Goal: Transaction & Acquisition: Download file/media

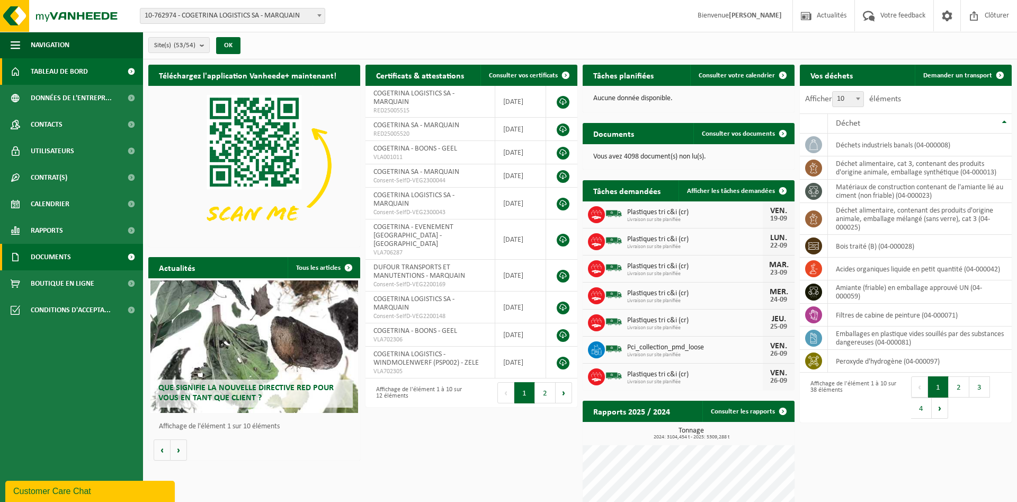
click at [47, 256] on span "Documents" at bounding box center [51, 257] width 40 height 26
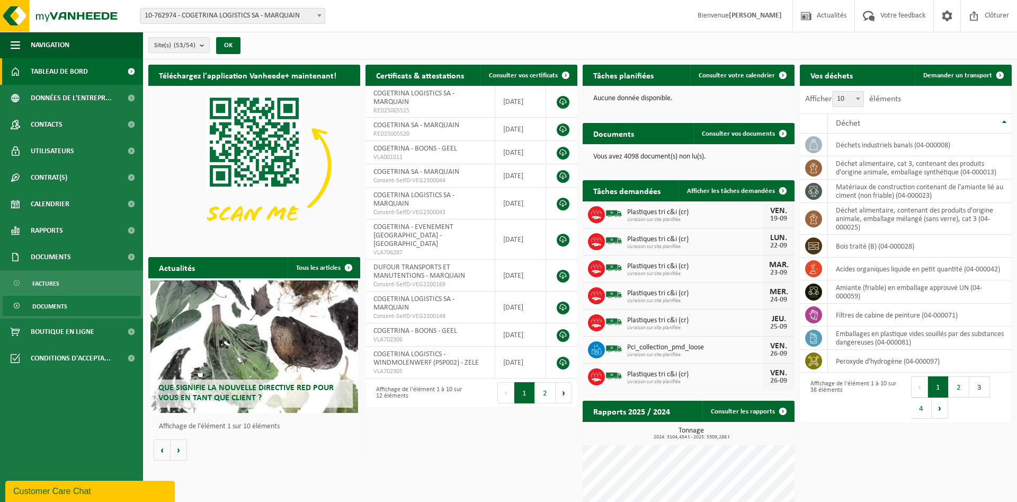
click at [57, 306] on span "Documents" at bounding box center [49, 306] width 35 height 20
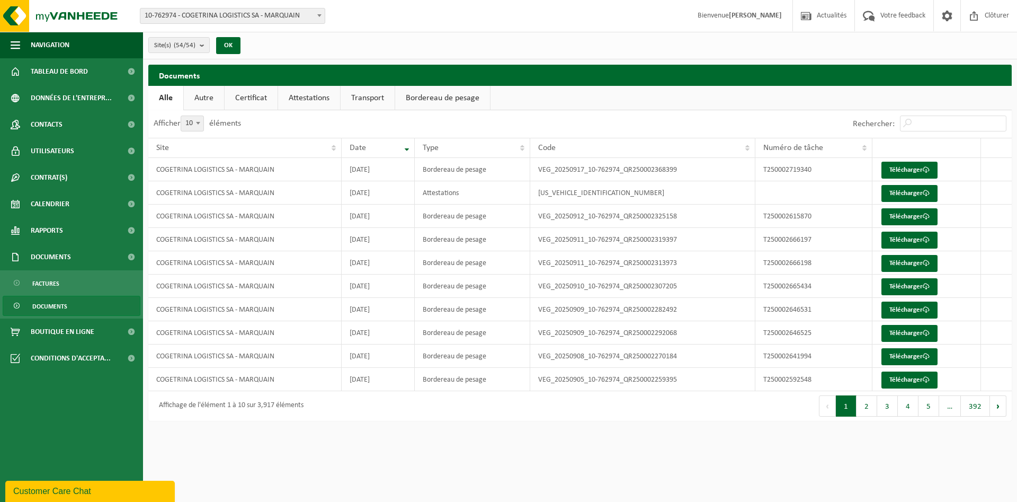
click at [439, 93] on link "Bordereau de pesage" at bounding box center [442, 98] width 95 height 24
click at [872, 410] on button "2" at bounding box center [867, 405] width 21 height 21
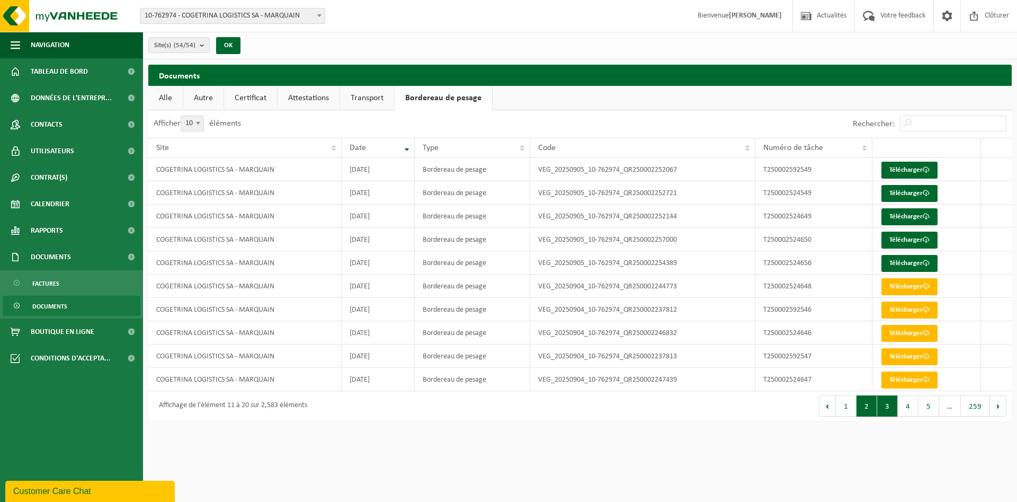
click at [884, 409] on button "3" at bounding box center [887, 405] width 21 height 21
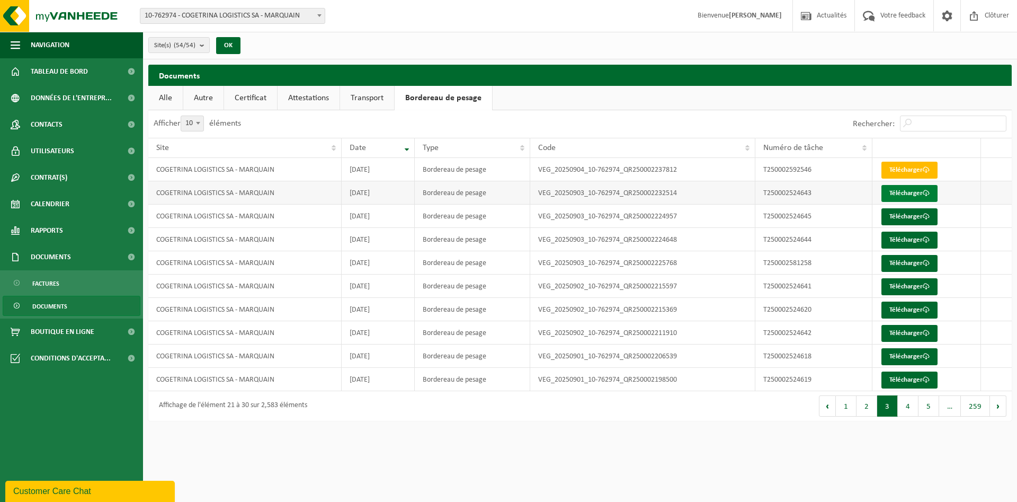
click at [905, 190] on link "Télécharger" at bounding box center [909, 193] width 56 height 17
click at [909, 218] on link "Télécharger" at bounding box center [909, 216] width 56 height 17
click at [908, 237] on link "Télécharger" at bounding box center [909, 239] width 56 height 17
click at [901, 261] on link "Télécharger" at bounding box center [909, 263] width 56 height 17
click at [913, 169] on link "Télécharger" at bounding box center [909, 170] width 56 height 17
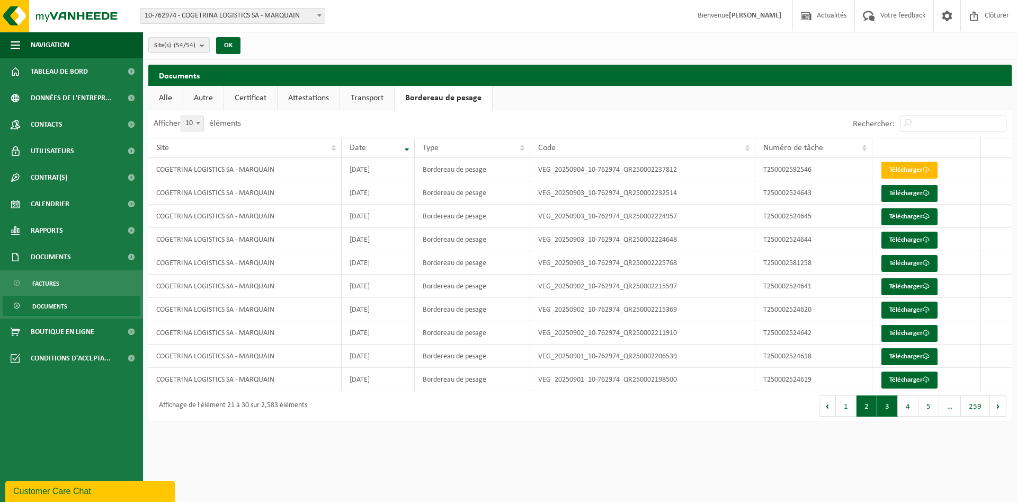
click at [867, 408] on button "2" at bounding box center [867, 405] width 21 height 21
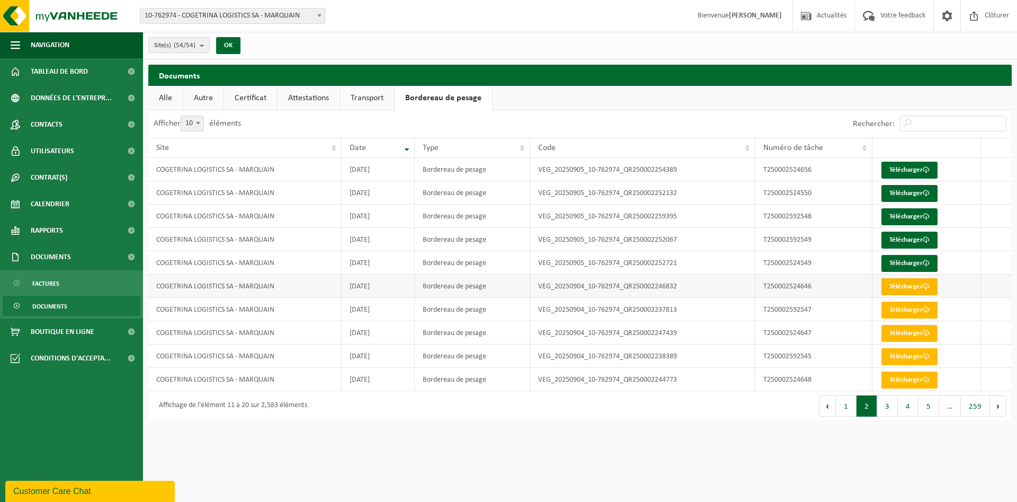
click at [902, 287] on link "Télécharger" at bounding box center [909, 286] width 56 height 17
click at [905, 310] on link "Télécharger" at bounding box center [909, 309] width 56 height 17
click at [905, 335] on link "Télécharger" at bounding box center [909, 333] width 56 height 17
click at [901, 356] on link "Télécharger" at bounding box center [909, 356] width 56 height 17
click at [898, 376] on link "Télécharger" at bounding box center [909, 379] width 56 height 17
